Goal: Task Accomplishment & Management: Use online tool/utility

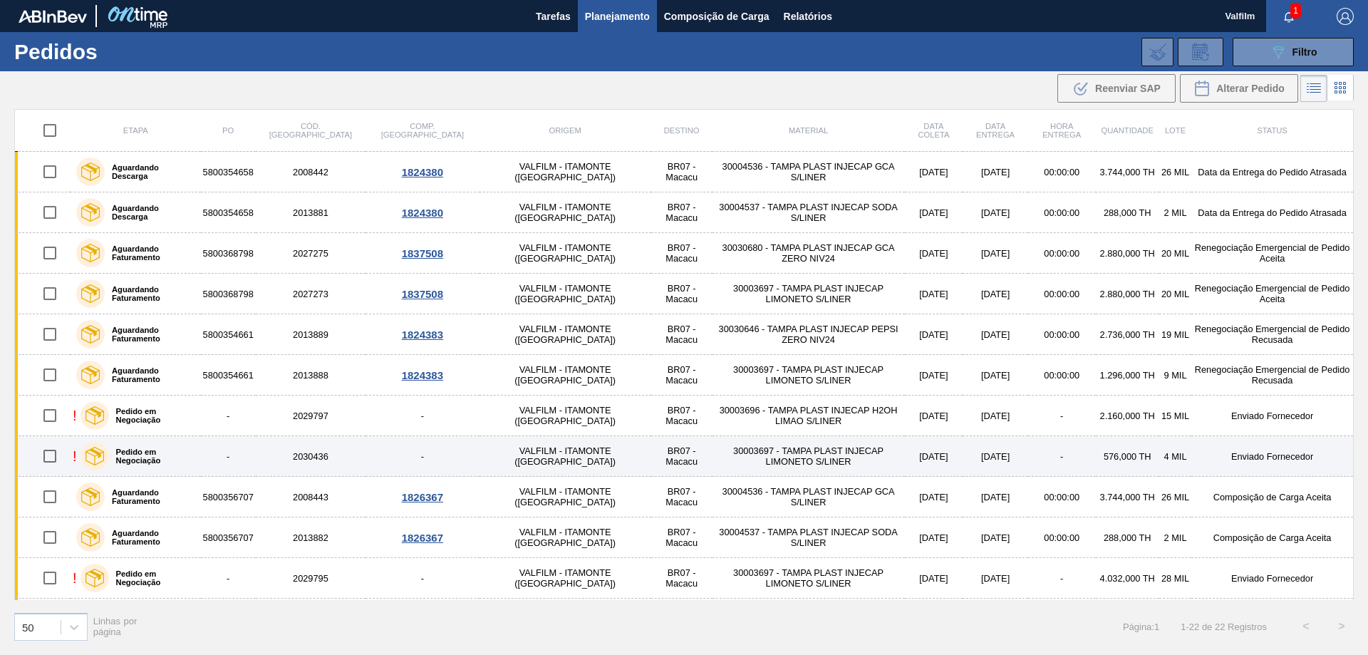
click at [749, 455] on td "30003697 - TAMPA PLAST INJECAP LIMONETO S/LINER" at bounding box center [809, 456] width 192 height 41
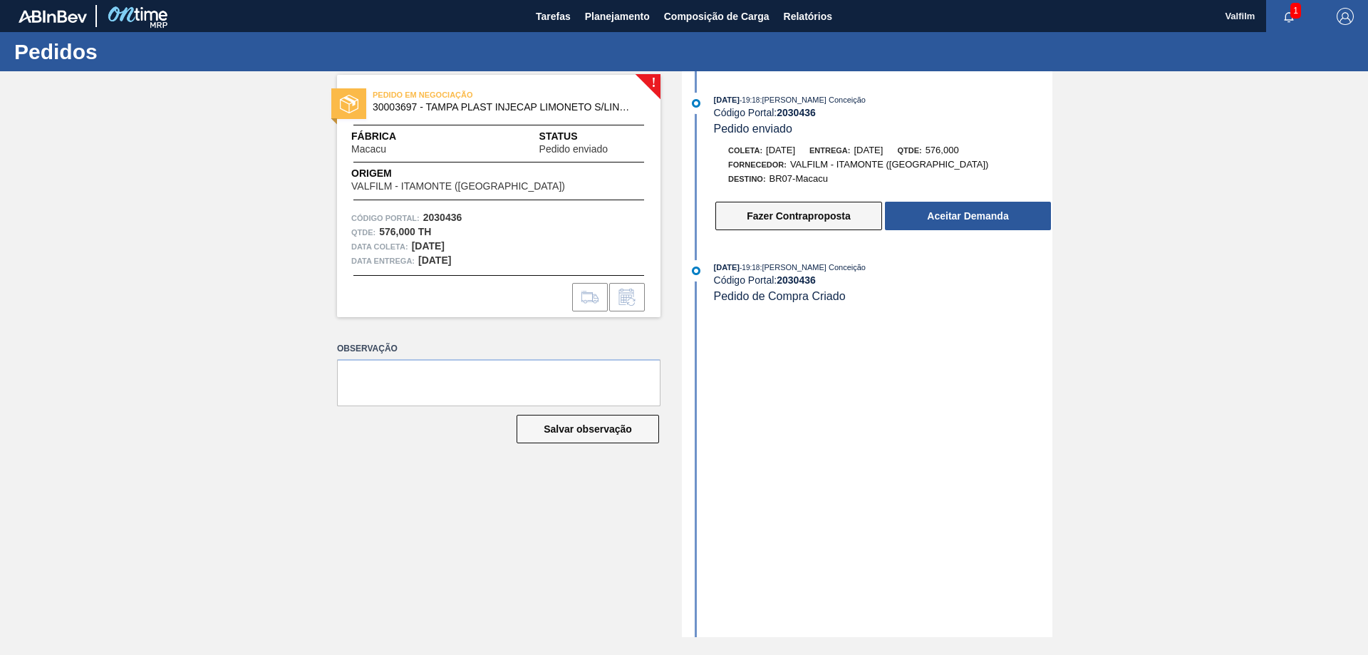
click at [749, 227] on button "Fazer Contraproposta" at bounding box center [799, 216] width 167 height 29
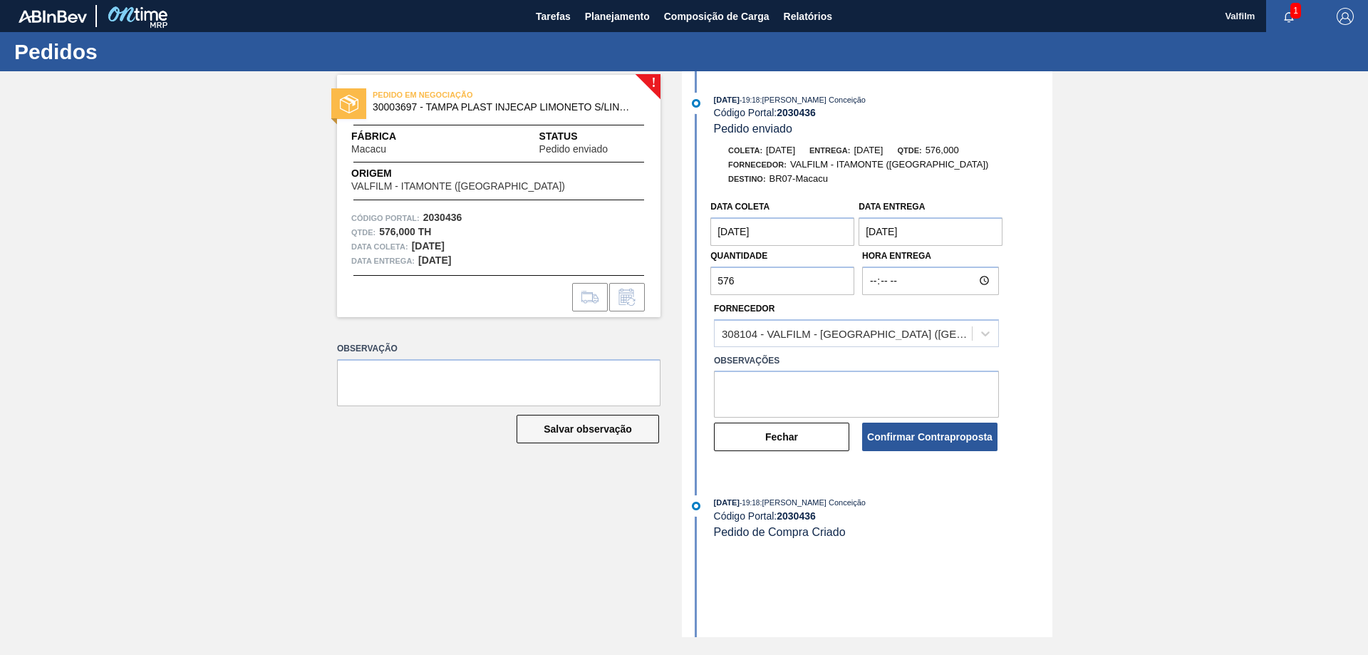
click at [768, 286] on input "576" at bounding box center [783, 281] width 144 height 29
type input "5"
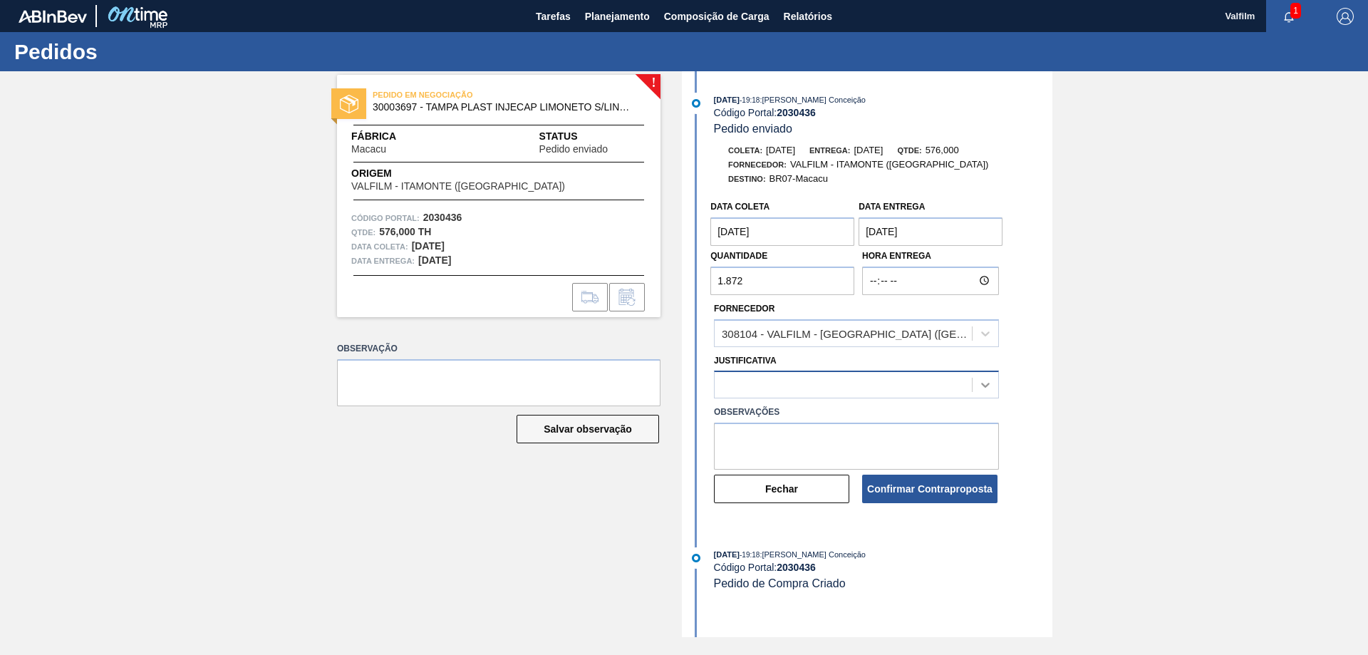
type input "1.872"
click at [977, 384] on div at bounding box center [986, 385] width 26 height 26
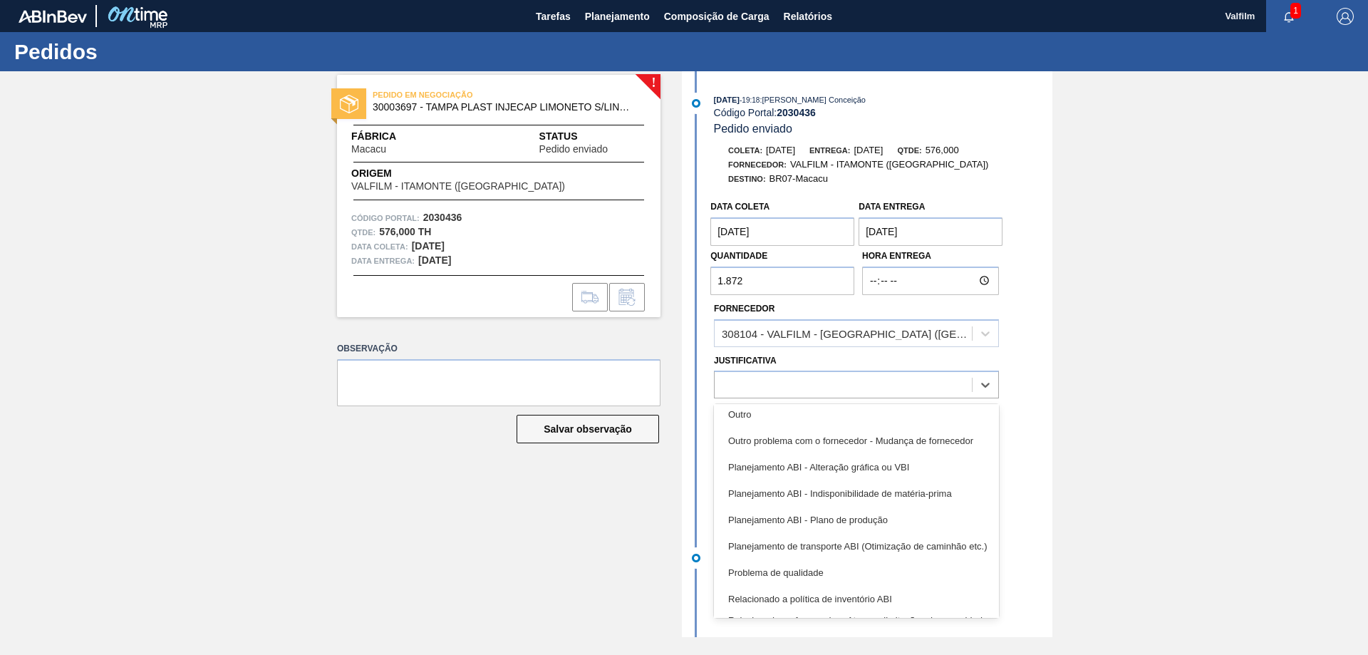
scroll to position [267, 0]
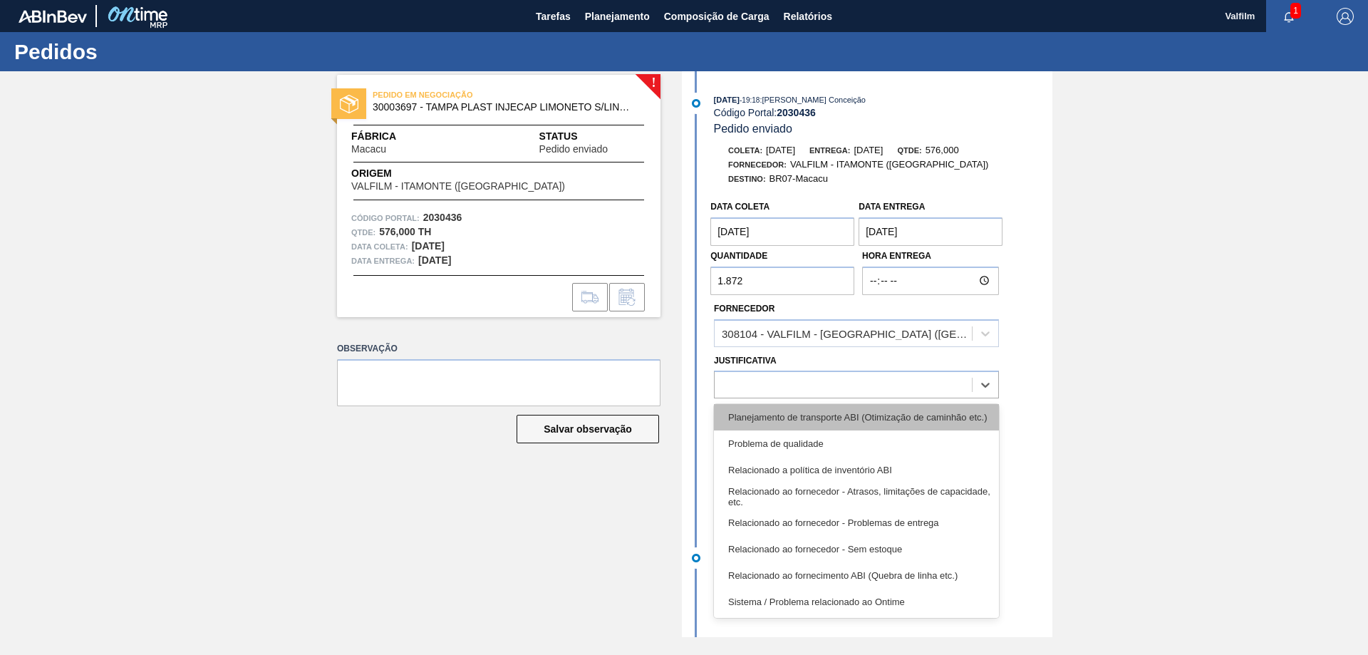
click at [887, 422] on div "Planejamento de transporte ABI (Otimização de caminhão etc.)" at bounding box center [856, 417] width 285 height 26
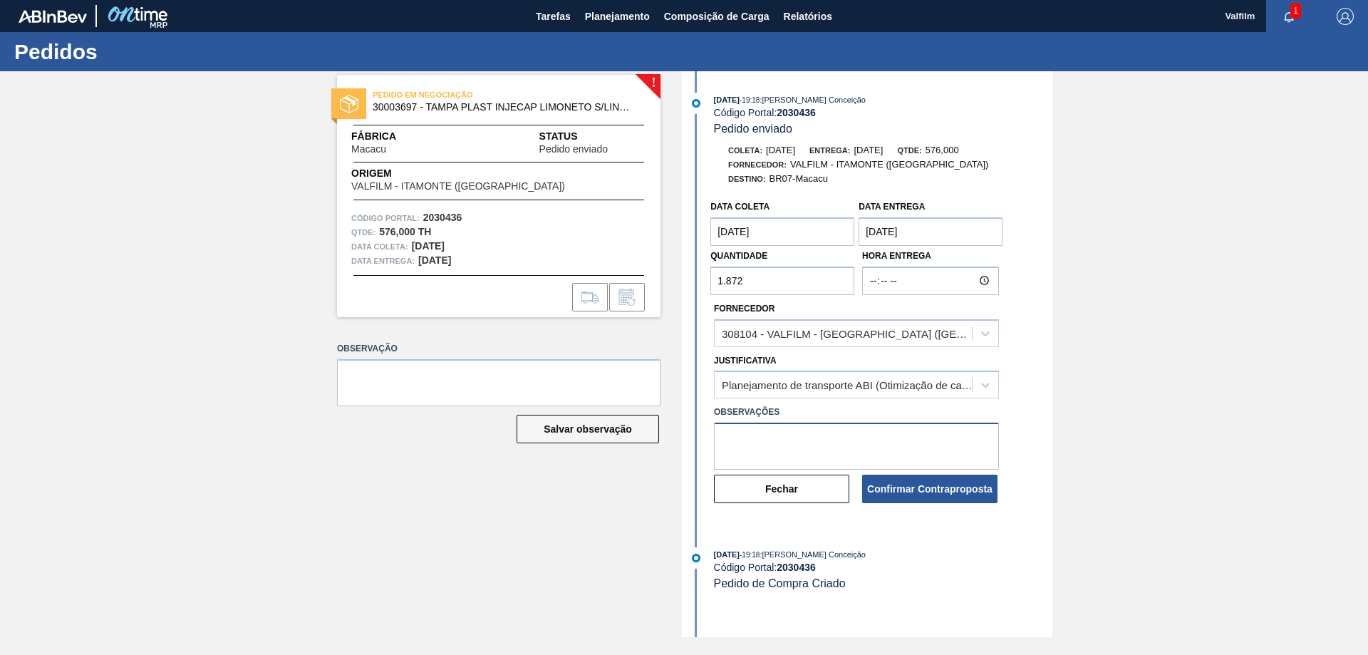
click at [772, 434] on textarea at bounding box center [856, 446] width 285 height 47
type textarea "Aumento de quantidade (9 pallets) para fechar carga."
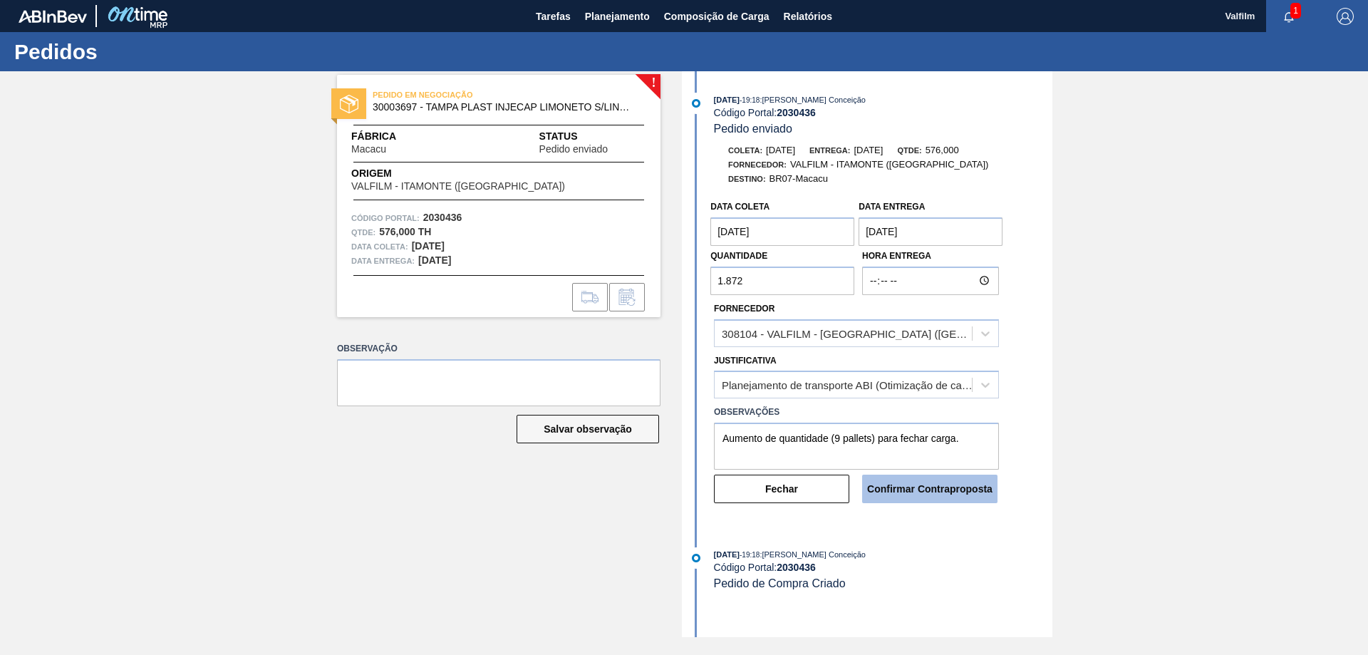
click at [941, 495] on button "Confirmar Contraproposta" at bounding box center [929, 489] width 135 height 29
